Goal: Contribute content: Contribute content

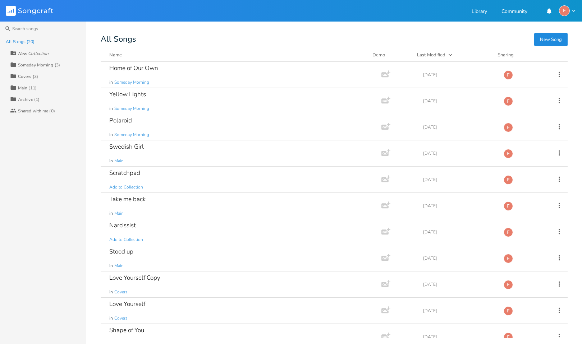
click at [40, 65] on div "Someday Morning (3)" at bounding box center [39, 65] width 42 height 4
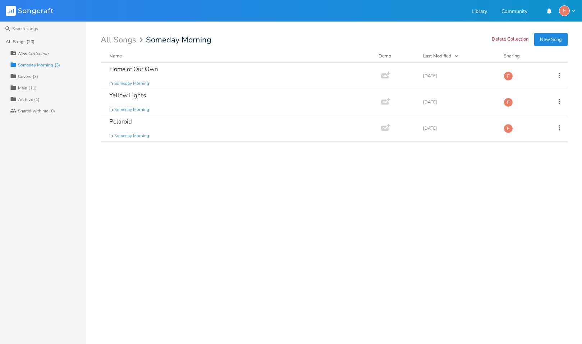
click at [154, 187] on div "Home of Our Own in Someday Morning Add Demo [DATE] F Yellow Lights in Someday M…" at bounding box center [334, 201] width 467 height 276
click at [549, 41] on button "New Song" at bounding box center [550, 39] width 33 height 13
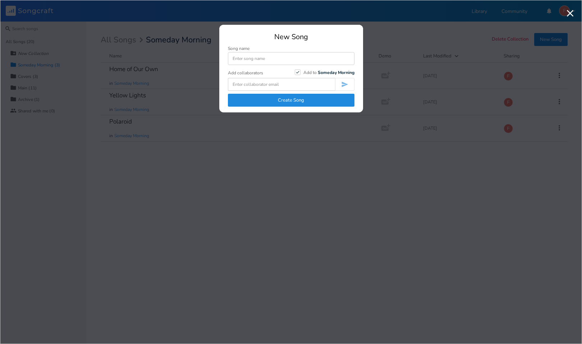
click at [249, 57] on input at bounding box center [291, 58] width 127 height 13
type input "A Little Bit of Vintage"
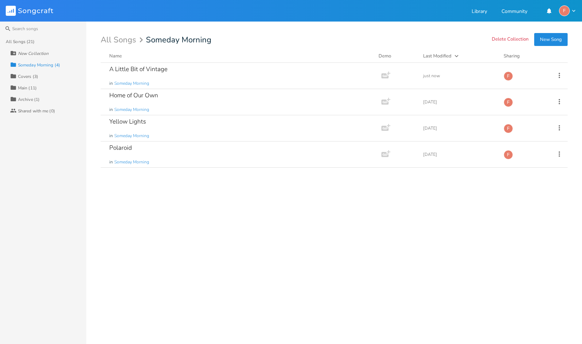
click at [179, 230] on div "A Little Bit of Vintage in Someday Morning Add Demo just now F Home of Our Own …" at bounding box center [334, 201] width 467 height 276
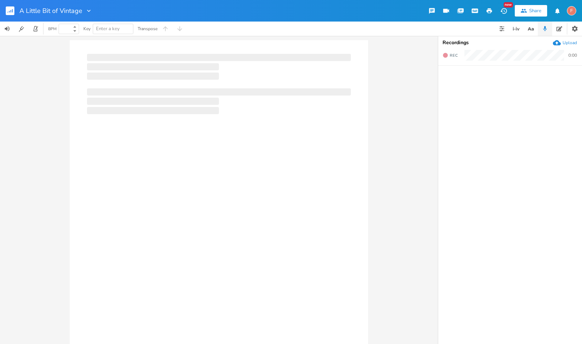
type input "100"
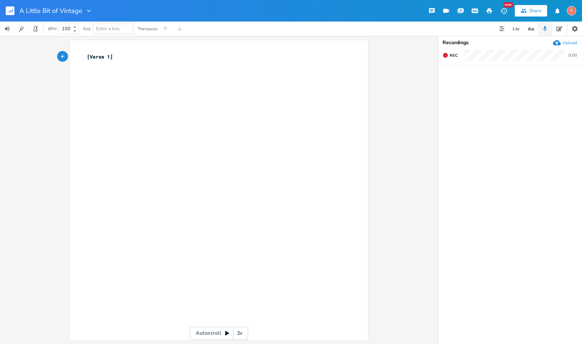
click at [145, 138] on div "xxxxxxxxxx [Verse 1] ​" at bounding box center [224, 197] width 277 height 291
type textarea "[Verse 1]"
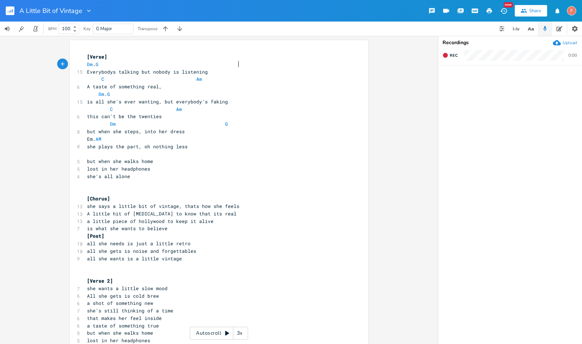
click at [263, 63] on pre "Dm . G" at bounding box center [215, 65] width 259 height 8
click at [173, 156] on pre "​" at bounding box center [215, 154] width 259 height 8
click at [166, 234] on pre "[Post]" at bounding box center [215, 237] width 259 height 8
click at [216, 244] on pre "all she needs is just a little retro" at bounding box center [215, 244] width 259 height 8
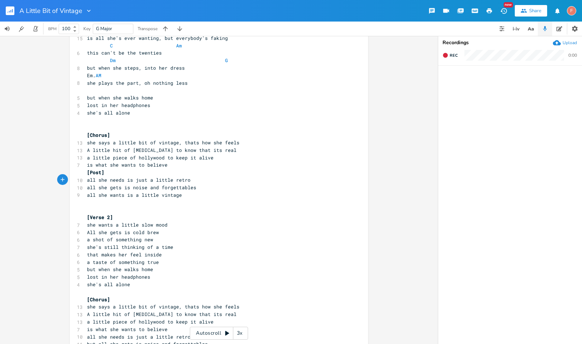
scroll to position [65, 0]
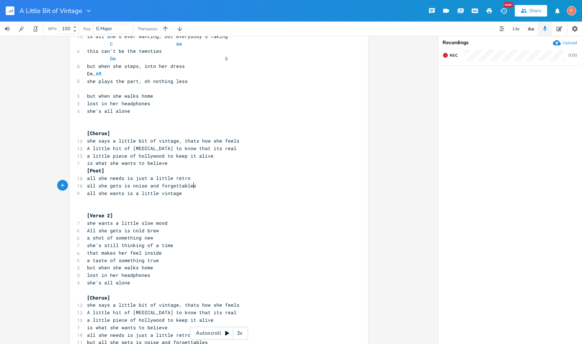
click at [206, 184] on pre "all she gets is noise and forgettables" at bounding box center [215, 186] width 259 height 8
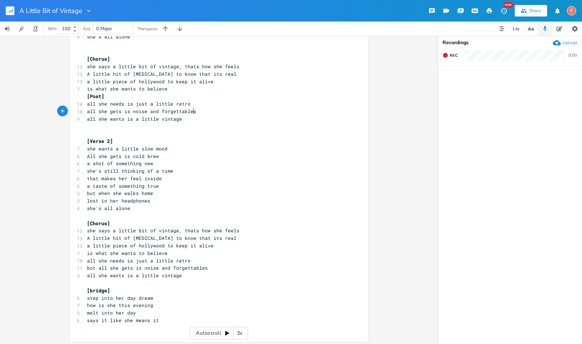
scroll to position [142, 0]
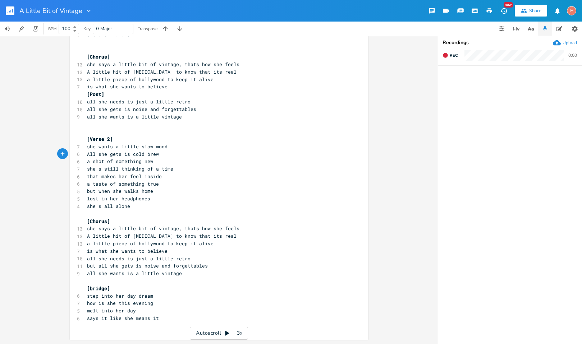
click at [87, 154] on span "All she gets is cold brew" at bounding box center [123, 154] width 72 height 6
type textarea "a"
click at [212, 163] on pre "a shot of something new" at bounding box center [215, 162] width 259 height 8
click at [96, 161] on span "a shot of something new" at bounding box center [120, 161] width 66 height 6
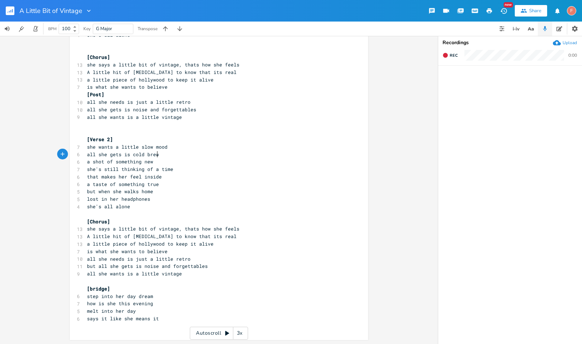
click at [204, 156] on pre "all she gets is cold brew" at bounding box center [215, 155] width 259 height 8
click at [209, 170] on pre "she's still thinking of a time" at bounding box center [215, 170] width 259 height 8
click at [182, 181] on pre "a taste of something true" at bounding box center [215, 185] width 259 height 8
click at [185, 189] on pre "but when she walks home" at bounding box center [215, 192] width 259 height 8
click at [176, 184] on pre "a taste of something true" at bounding box center [215, 185] width 259 height 8
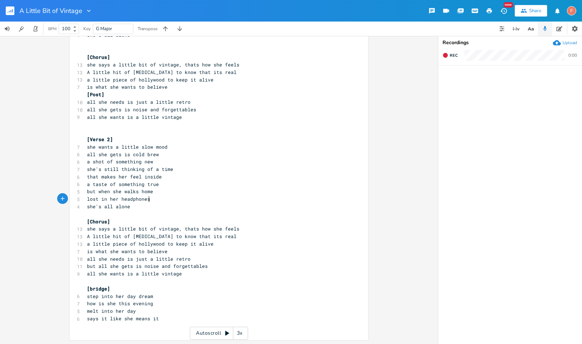
click at [173, 198] on pre "lost in her headphones" at bounding box center [215, 200] width 259 height 8
click at [164, 206] on pre "she's all alone" at bounding box center [215, 207] width 259 height 8
click at [284, 230] on pre "she says a little bit of vintage, thats how she feels" at bounding box center [215, 229] width 259 height 8
click at [263, 238] on pre "A little hit of [MEDICAL_DATA] to know that its real" at bounding box center [215, 237] width 259 height 8
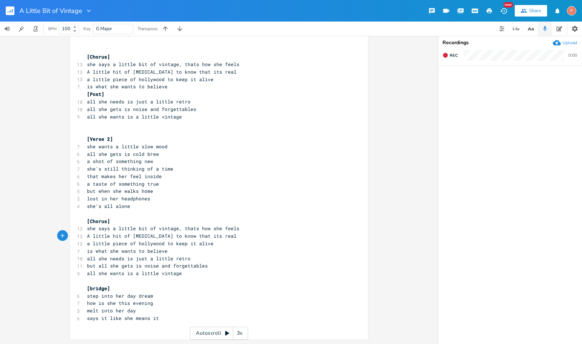
click at [266, 246] on pre "a little piece of hollywood to keep it alive" at bounding box center [215, 244] width 259 height 8
click at [118, 244] on span "a little piece of hollywood to keep it alive" at bounding box center [150, 243] width 127 height 6
type textarea "piece"
click at [118, 244] on span "a little piece of hollywood to keep it alive" at bounding box center [150, 243] width 127 height 6
click at [253, 243] on pre "a little piece of hollywood to keep it alive" at bounding box center [215, 244] width 259 height 8
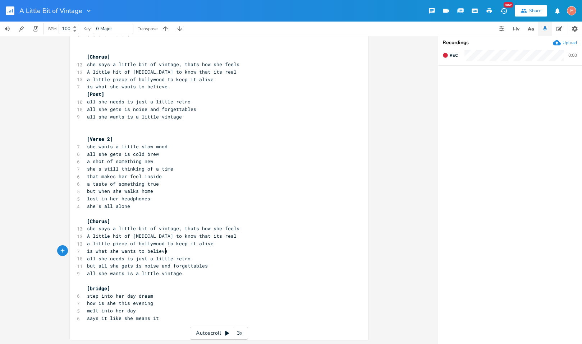
click at [252, 253] on pre "is what she wants to believe" at bounding box center [215, 252] width 259 height 8
click at [268, 265] on pre "but all she gets is noise and forgettables" at bounding box center [215, 266] width 259 height 8
click at [254, 260] on pre "all she needs is just a little retro" at bounding box center [215, 259] width 259 height 8
click at [260, 270] on pre "all she wants is a little vintage" at bounding box center [215, 274] width 259 height 8
click at [254, 262] on pre "all she needs is just a little retro" at bounding box center [215, 259] width 259 height 8
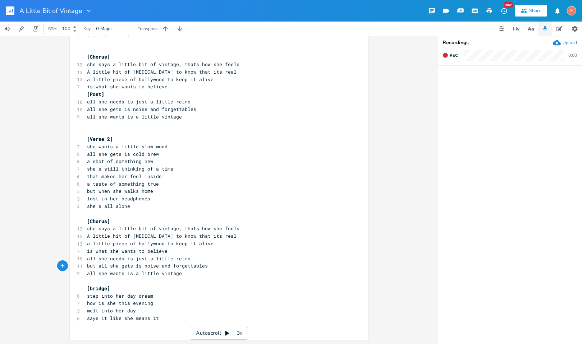
click at [257, 265] on pre "but all she gets is noise and forgettables" at bounding box center [215, 266] width 259 height 8
click at [221, 278] on pre "​" at bounding box center [215, 281] width 259 height 8
click at [225, 247] on pre "a little piece of hollywood to keep it alive" at bounding box center [215, 244] width 259 height 8
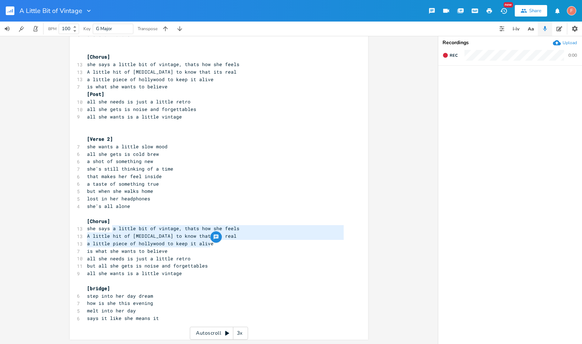
type textarea "a little bit of vintage, thats how she feels A little hit of [MEDICAL_DATA] to …"
drag, startPoint x: 110, startPoint y: 230, endPoint x: 256, endPoint y: 250, distance: 147.2
click at [256, 250] on div "[Verse] Dm . G 15 Everybodys talking but nobody is listening C Am 6 A taste of …" at bounding box center [215, 120] width 259 height 419
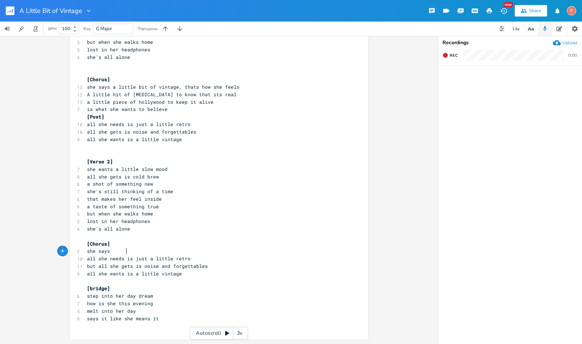
scroll to position [0, 6]
type textarea "a little bit of vintage, thats how she feels A little hit of [MEDICAL_DATA] to …"
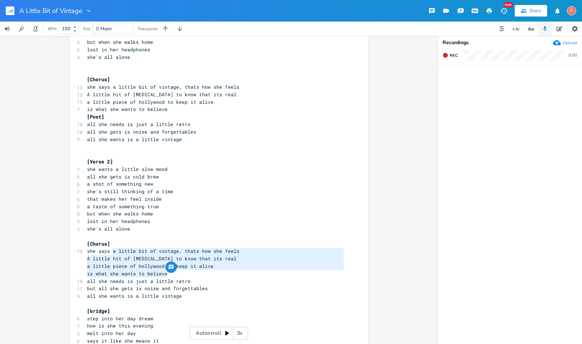
scroll to position [142, 0]
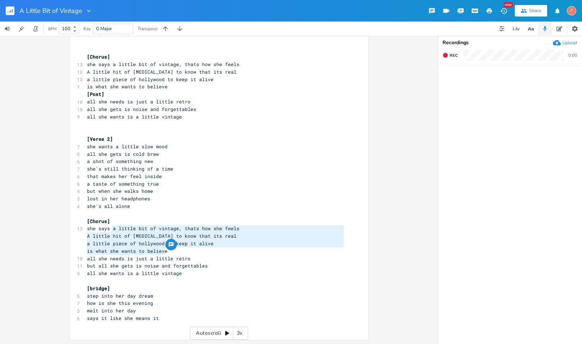
click at [169, 321] on pre "says it like she means it" at bounding box center [215, 319] width 259 height 8
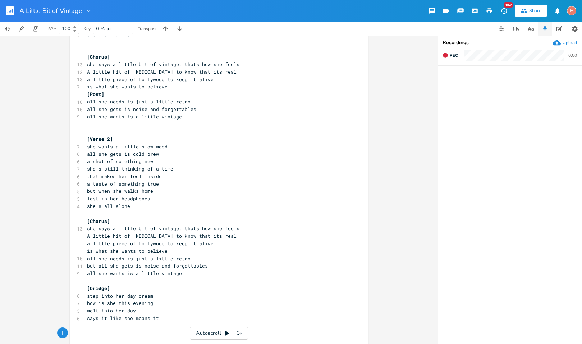
paste textarea "["
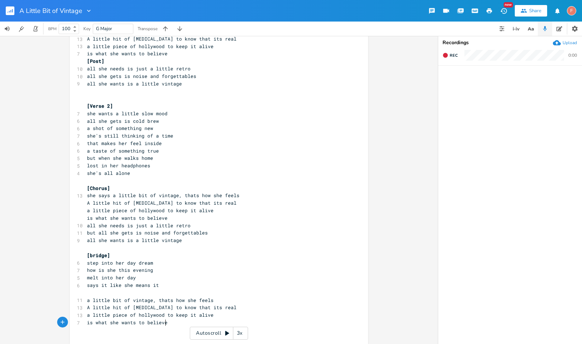
scroll to position [179, 0]
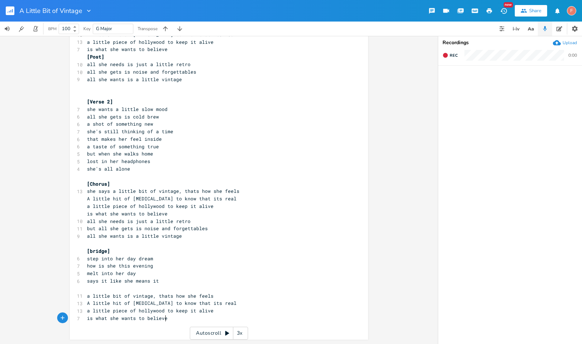
click at [151, 289] on pre "​" at bounding box center [215, 289] width 259 height 8
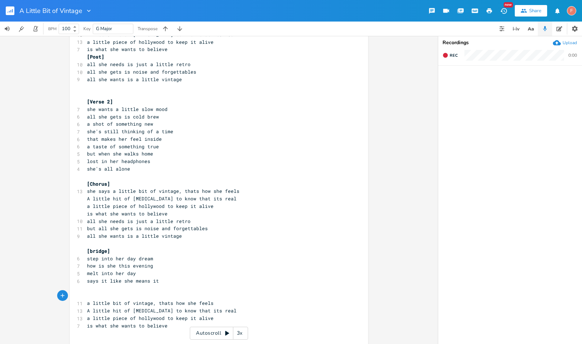
scroll to position [0, 3]
type textarea "[]"
type textarea "chor"
type textarea "post"
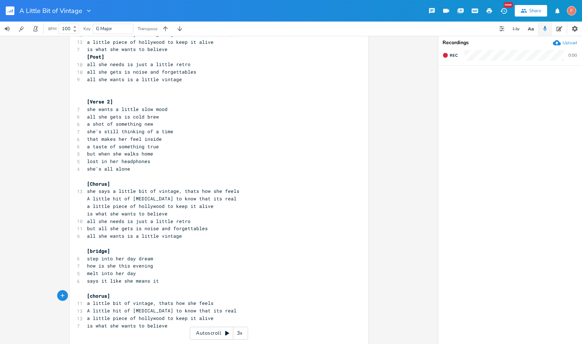
type textarea "chorus"
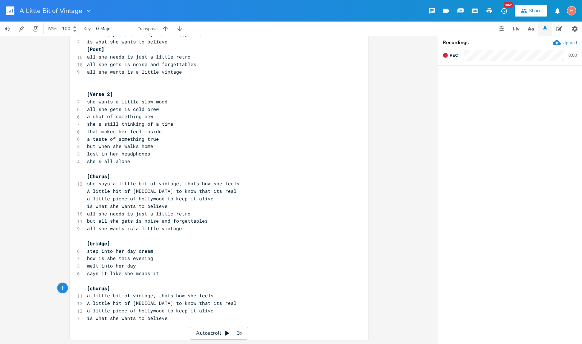
click at [87, 297] on span "a little bit of vintage, thats how she feels" at bounding box center [150, 296] width 127 height 6
click at [111, 312] on span "a little piece of hollywood to keep it alive" at bounding box center [150, 311] width 127 height 6
type textarea "taste"
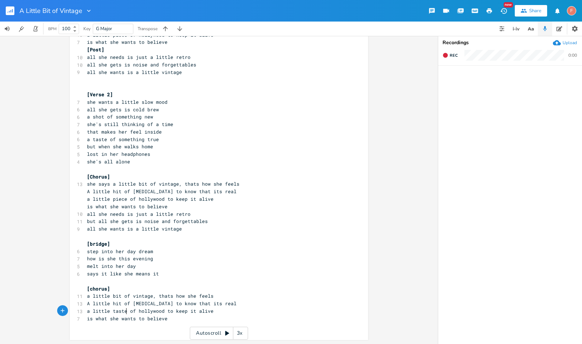
scroll to position [0, 10]
click at [191, 313] on span "a little taste of hollywood to keep it alive" at bounding box center [150, 311] width 127 height 6
type textarea "her"
drag, startPoint x: 140, startPoint y: 320, endPoint x: 74, endPoint y: 321, distance: 65.8
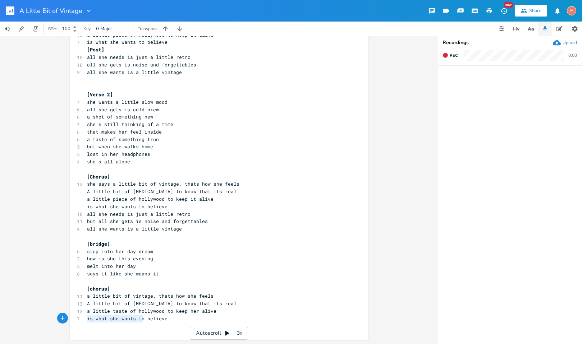
click at [86, 321] on div "7 is what she wants to believe" at bounding box center [215, 319] width 259 height 8
type textarea "thats ww"
type textarea "hat she"
type textarea "s"
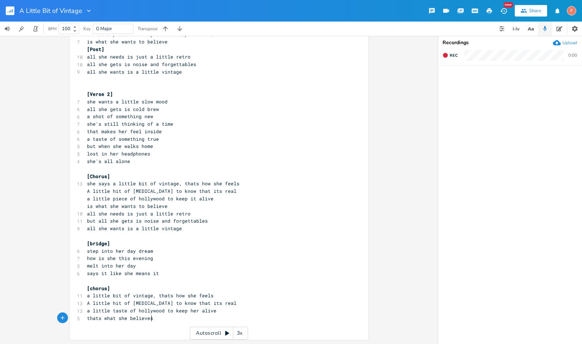
click at [225, 197] on pre "a little piece of hollywood to keep it alive" at bounding box center [215, 199] width 259 height 8
type textarea "[Chorus] she says a little bit of vintage, thats how she feels A little hit of …"
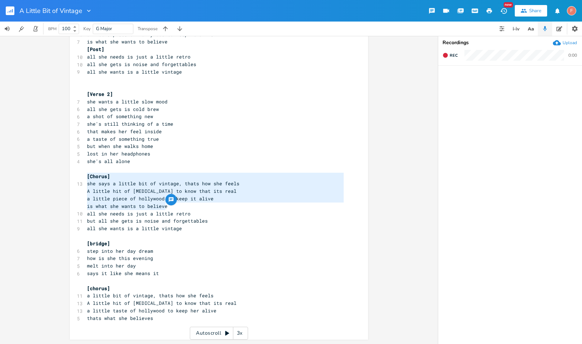
drag, startPoint x: 192, startPoint y: 208, endPoint x: 7, endPoint y: 178, distance: 187.9
click at [7, 178] on div "[Chorus] she says a little bit of vintage, thats how she feels A little hit of …" at bounding box center [219, 190] width 438 height 308
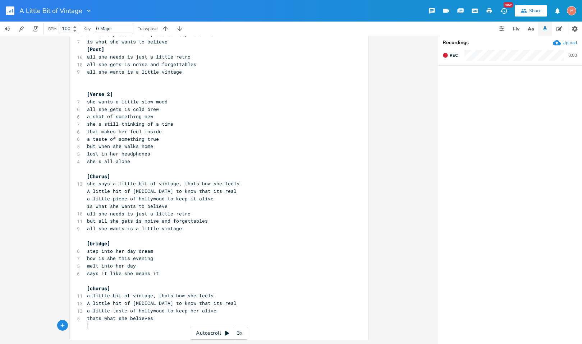
click at [159, 323] on pre "​" at bounding box center [215, 326] width 259 height 8
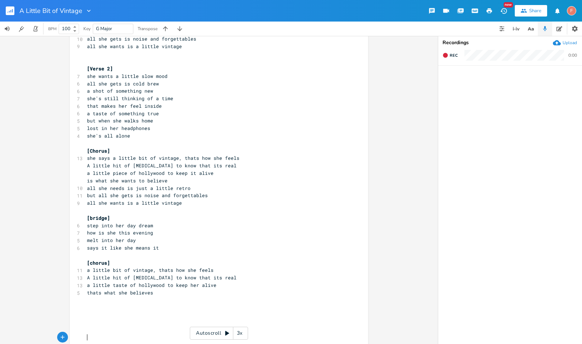
scroll to position [227, 0]
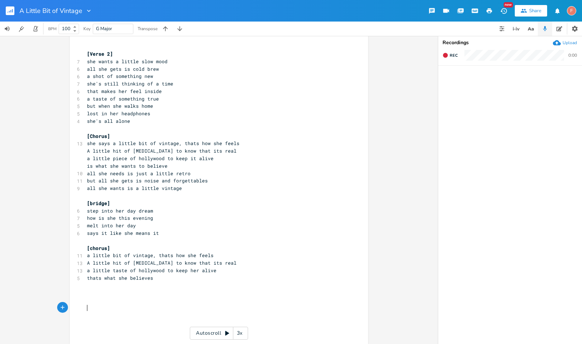
paste textarea "e"
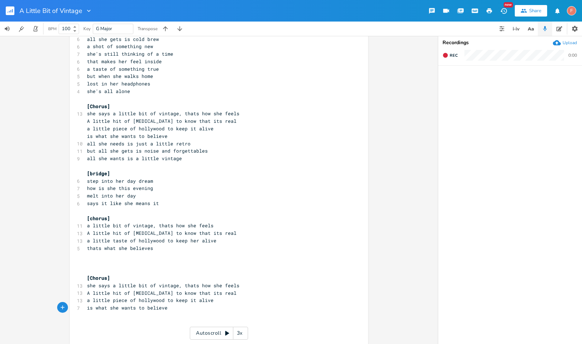
scroll to position [262, 0]
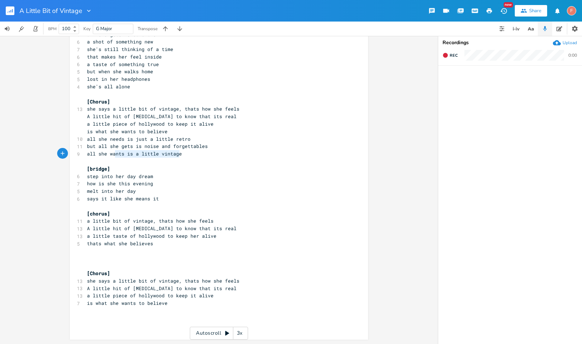
type textarea "all she needs is just a little retro but all she gets is noise and forgettables…"
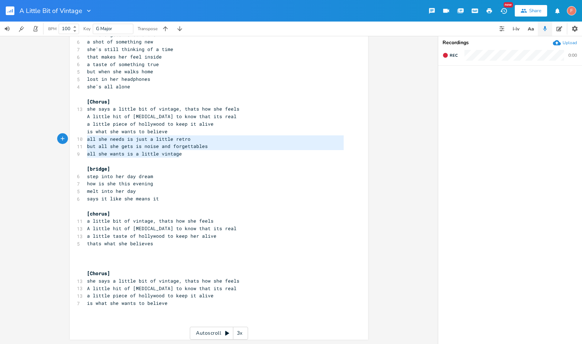
drag, startPoint x: 203, startPoint y: 156, endPoint x: 63, endPoint y: 138, distance: 141.3
click at [63, 138] on div "all she needs is just a little retro but all she gets is noise and forgettables…" at bounding box center [219, 190] width 438 height 308
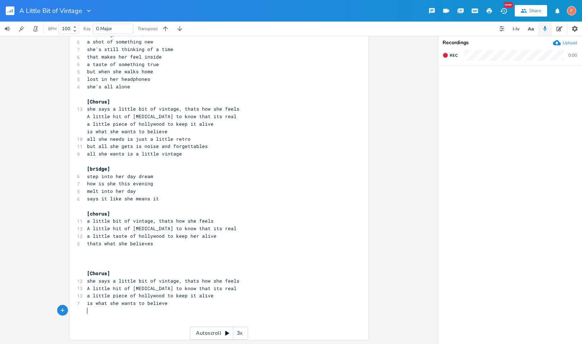
click at [101, 311] on pre "​" at bounding box center [215, 311] width 259 height 8
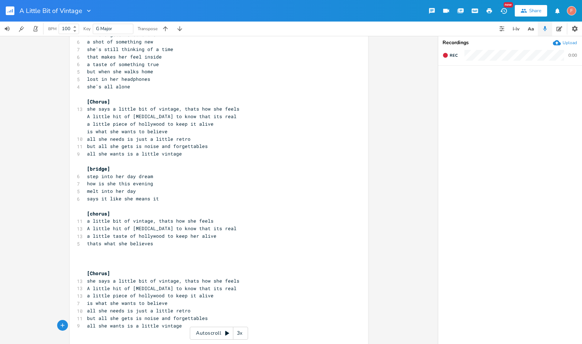
click at [171, 301] on pre "is what she wants to believe" at bounding box center [215, 304] width 259 height 8
type textarea "[]"
type textarea "post"
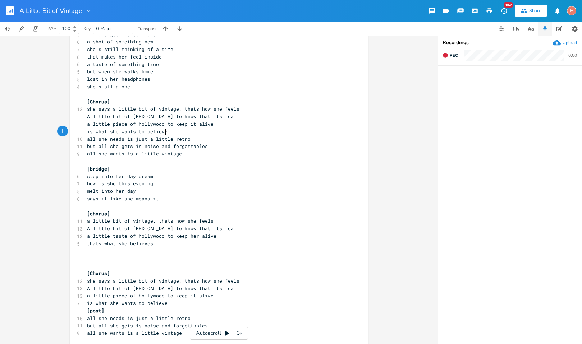
click at [189, 134] on pre "is what she wants to believe" at bounding box center [215, 132] width 259 height 8
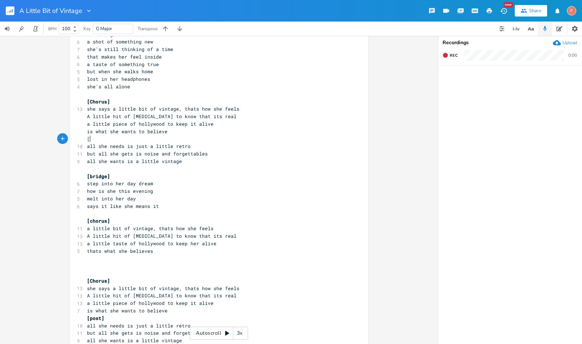
scroll to position [0, 3]
type textarea "[]"
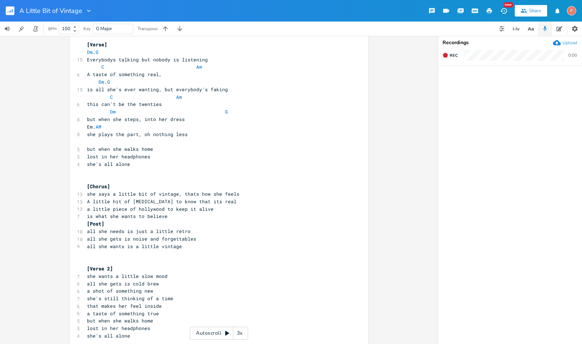
scroll to position [12, 0]
type textarea "post"
